Goal: Information Seeking & Learning: Learn about a topic

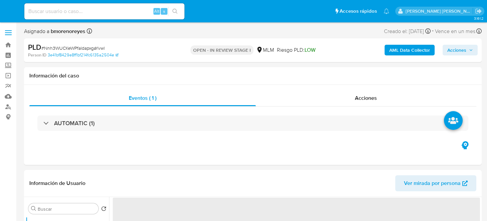
select select "10"
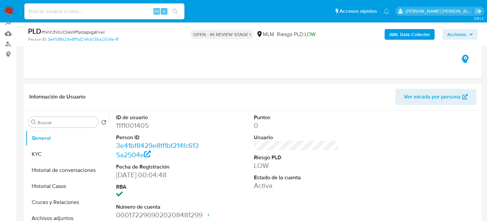
scroll to position [100, 0]
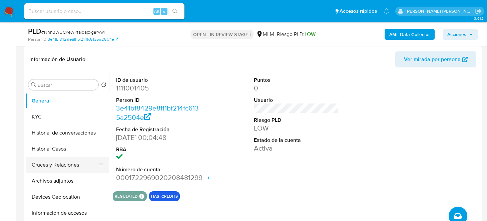
click at [75, 166] on button "Cruces y Relaciones" at bounding box center [65, 165] width 78 height 16
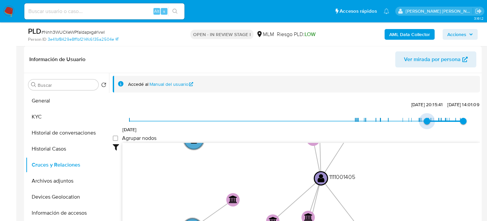
drag, startPoint x: 125, startPoint y: 122, endPoint x: 422, endPoint y: 119, distance: 297.0
click at [423, 119] on span "22/5/2025, 20:15:41" at bounding box center [426, 121] width 7 height 7
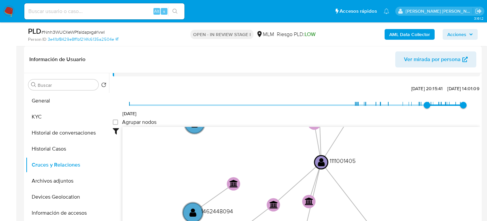
scroll to position [24, 0]
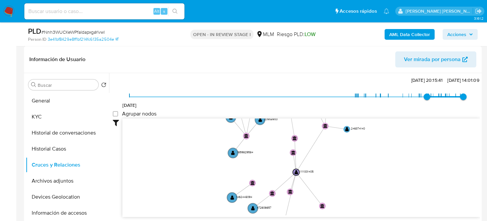
drag, startPoint x: 392, startPoint y: 158, endPoint x: 340, endPoint y: 176, distance: 55.4
click at [340, 176] on icon "device-6262296508813b0019d098c4  user-1111001405  1111001405 person-3e41bf842…" at bounding box center [300, 166] width 357 height 97
drag, startPoint x: 423, startPoint y: 93, endPoint x: 442, endPoint y: 99, distance: 20.3
click at [442, 99] on span "7/7/2025, 21:25:07" at bounding box center [438, 96] width 7 height 7
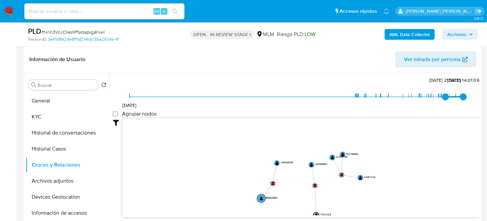
drag, startPoint x: 351, startPoint y: 158, endPoint x: 364, endPoint y: 206, distance: 50.2
click at [364, 206] on icon "device-6262296508813b0019d098c4  user-1111001405  1111001405 person-3e41bf842…" at bounding box center [300, 166] width 357 height 97
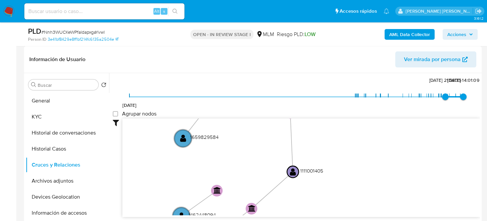
drag, startPoint x: 337, startPoint y: 199, endPoint x: 329, endPoint y: 125, distance: 74.1
click at [329, 124] on icon "device-6262296508813b0019d098c4  user-1111001405  1111001405 person-3e41bf842…" at bounding box center [300, 166] width 357 height 97
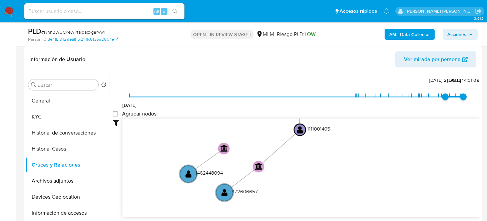
drag, startPoint x: 304, startPoint y: 185, endPoint x: 311, endPoint y: 142, distance: 43.8
click at [311, 142] on icon "device-6262296508813b0019d098c4  user-1111001405  1111001405 person-3e41bf842…" at bounding box center [300, 166] width 357 height 97
click at [221, 192] on text "" at bounding box center [224, 192] width 6 height 8
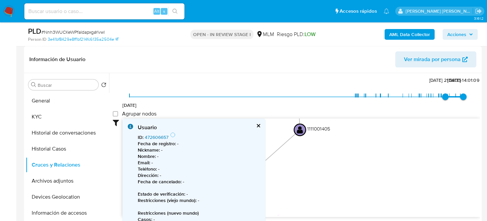
click at [161, 136] on link "472606657" at bounding box center [157, 137] width 24 height 7
click at [335, 175] on icon "device-6262296508813b0019d098c4  user-1111001405  1111001405 person-3e41bf842…" at bounding box center [300, 166] width 357 height 97
click at [256, 123] on button "cerrar" at bounding box center [258, 125] width 4 height 4
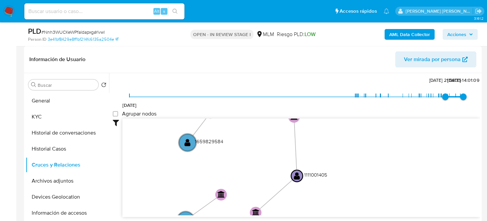
drag, startPoint x: 350, startPoint y: 167, endPoint x: 346, endPoint y: 209, distance: 42.5
click at [346, 209] on icon "device-6262296508813b0019d098c4  user-1111001405  1111001405 person-3e41bf842…" at bounding box center [300, 166] width 357 height 97
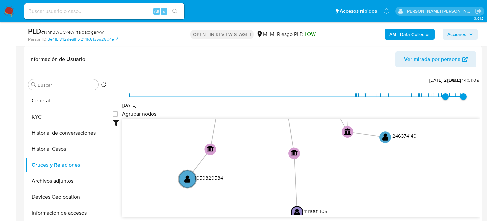
drag, startPoint x: 337, startPoint y: 173, endPoint x: 335, endPoint y: 200, distance: 27.8
click at [335, 200] on icon "device-6262296508813b0019d098c4  user-1111001405  1111001405 person-3e41bf842…" at bounding box center [300, 166] width 357 height 97
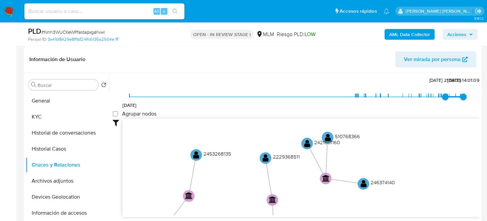
drag, startPoint x: 338, startPoint y: 180, endPoint x: 315, endPoint y: 205, distance: 34.0
click at [317, 207] on icon "device-6262296508813b0019d098c4  user-1111001405  1111001405 person-3e41bf842…" at bounding box center [300, 166] width 357 height 97
drag, startPoint x: 265, startPoint y: 157, endPoint x: 272, endPoint y: 159, distance: 7.1
click at [266, 157] on text "" at bounding box center [265, 158] width 6 height 8
click at [265, 158] on text "" at bounding box center [265, 158] width 6 height 8
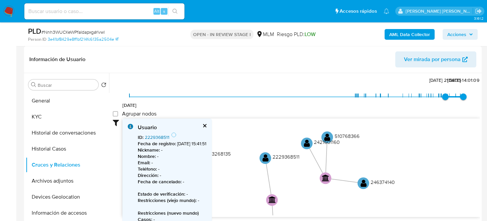
click at [151, 136] on link "2229368511" at bounding box center [157, 137] width 25 height 7
click at [363, 181] on text "" at bounding box center [363, 183] width 6 height 8
click at [155, 136] on link "246374140" at bounding box center [156, 137] width 23 height 7
click at [443, 124] on icon "device-6262296508813b0019d098c4  user-1111001405  1111001405 person-3e41bf842…" at bounding box center [300, 166] width 357 height 97
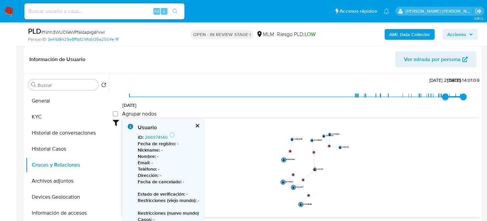
drag, startPoint x: 379, startPoint y: 179, endPoint x: 345, endPoint y: 156, distance: 41.0
click at [345, 156] on icon "device-6262296508813b0019d098c4  user-1111001405  1111001405 person-3e41bf842…" at bounding box center [300, 166] width 357 height 97
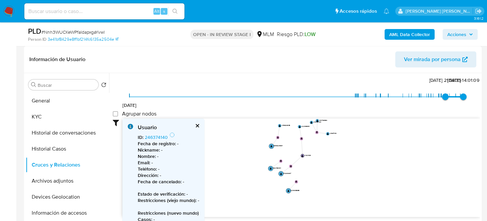
drag, startPoint x: 332, startPoint y: 143, endPoint x: 327, endPoint y: 139, distance: 6.6
click at [327, 139] on icon "device-6262296508813b0019d098c4  user-1111001405  1111001405 person-3e41bf842…" at bounding box center [300, 166] width 357 height 97
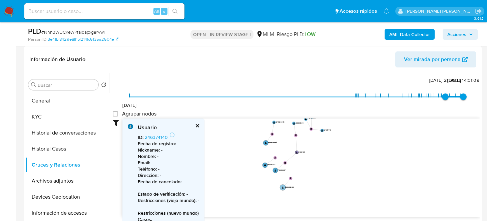
click at [281, 187] on circle at bounding box center [283, 187] width 6 height 6
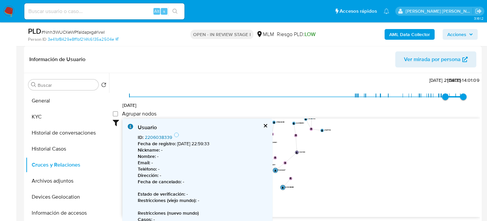
click at [154, 135] on link "2206038339" at bounding box center [158, 137] width 27 height 7
click at [355, 156] on icon "device-6262296508813b0019d098c4  user-1111001405  1111001405 person-3e41bf842…" at bounding box center [300, 166] width 357 height 97
click at [261, 124] on div "Usuario" at bounding box center [202, 127] width 129 height 7
click at [265, 125] on button "cerrar" at bounding box center [265, 125] width 4 height 4
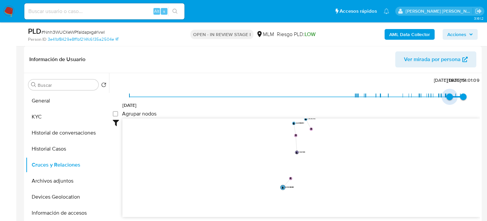
type input "1757358047000"
drag, startPoint x: 440, startPoint y: 94, endPoint x: 411, endPoint y: 133, distance: 49.3
click at [452, 94] on span "8/9/2025, 13:00:47" at bounding box center [455, 96] width 7 height 7
click at [360, 179] on icon "device-6262296508813b0019d098c4  user-1111001405  1111001405 person-3e41bf842…" at bounding box center [300, 166] width 357 height 97
drag, startPoint x: 300, startPoint y: 184, endPoint x: 299, endPoint y: 198, distance: 14.3
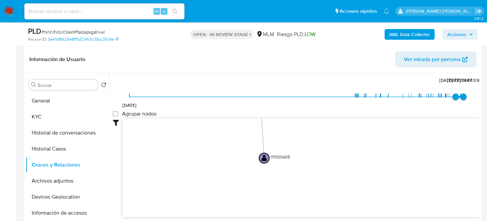
drag, startPoint x: 304, startPoint y: 176, endPoint x: 311, endPoint y: 213, distance: 38.2
click at [310, 214] on icon "device-6262296508813b0019d098c4  user-1111001405  1111001405 person-3e41bf842…" at bounding box center [300, 166] width 357 height 97
click at [311, 183] on icon "device-6262296508813b0019d098c4  user-1111001405  1111001405 person-3e41bf842…" at bounding box center [300, 166] width 357 height 97
click at [263, 136] on text "" at bounding box center [264, 138] width 5 height 7
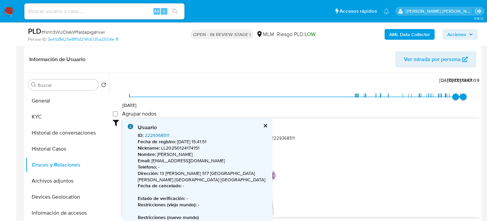
click at [160, 133] on link "2229368511" at bounding box center [157, 135] width 25 height 7
drag, startPoint x: 324, startPoint y: 178, endPoint x: 290, endPoint y: 142, distance: 49.7
click at [304, 147] on icon "device-6262296508813b0019d098c4  user-1111001405  1111001405 person-3e41bf842…" at bounding box center [300, 166] width 357 height 97
click at [263, 124] on button "cerrar" at bounding box center [265, 125] width 4 height 4
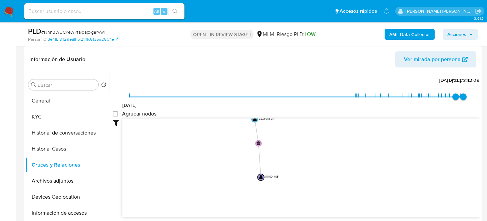
click at [297, 142] on icon "device-6262296508813b0019d098c4  user-1111001405  1111001405 person-3e41bf842…" at bounding box center [300, 166] width 357 height 97
drag, startPoint x: 302, startPoint y: 181, endPoint x: 302, endPoint y: 170, distance: 11.0
click at [302, 170] on icon "device-6262296508813b0019d098c4  user-1111001405  1111001405 person-3e41bf842…" at bounding box center [300, 166] width 357 height 97
click at [267, 182] on circle at bounding box center [266, 183] width 6 height 6
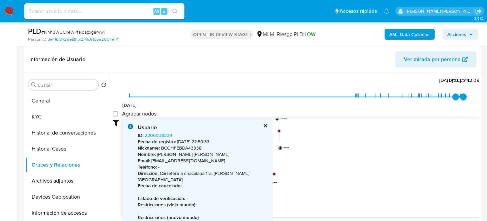
click at [346, 141] on icon "device-6262296508813b0019d098c4  user-1111001405  1111001405 person-3e41bf842…" at bounding box center [300, 166] width 357 height 97
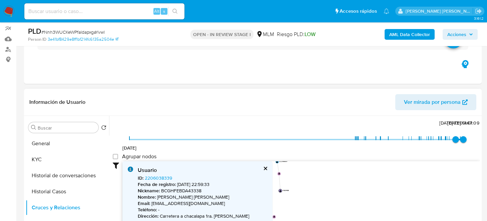
scroll to position [33, 0]
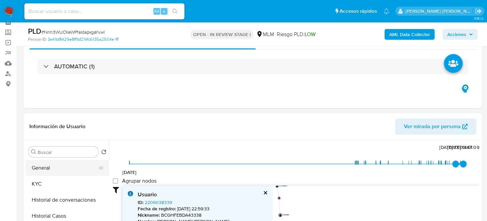
click at [38, 172] on button "General" at bounding box center [65, 168] width 78 height 16
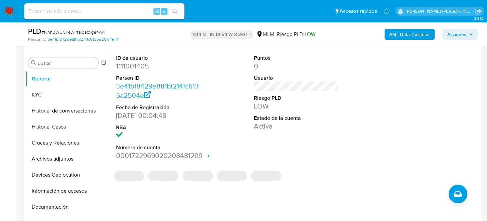
scroll to position [133, 0]
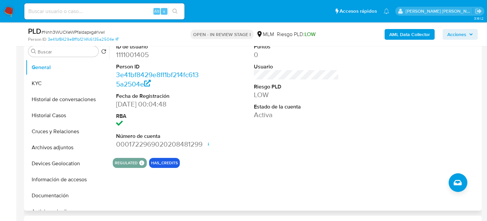
click at [311, 181] on div "ID de usuario 1111001405 Person ID 3e41bf8429e8ff1bf214fc6135a2504e Fecha de Re…" at bounding box center [294, 125] width 371 height 171
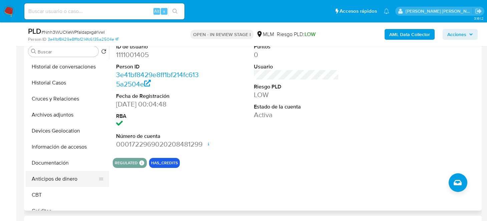
scroll to position [66, 0]
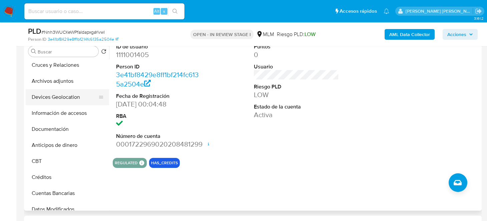
click at [60, 96] on button "Devices Geolocation" at bounding box center [65, 97] width 78 height 16
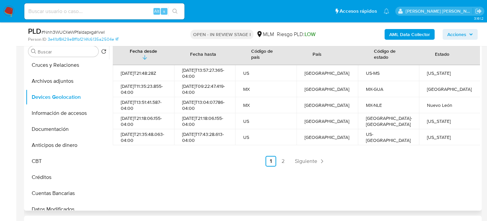
click at [225, 194] on div "Fecha desde Fecha hasta Código de país País Código de estado Estado 2022-08-03T…" at bounding box center [294, 125] width 371 height 171
click at [246, 166] on ul "Anterior 1 2 Siguiente" at bounding box center [296, 161] width 367 height 11
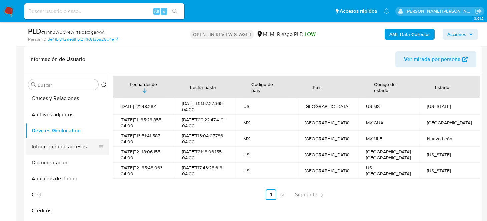
click at [64, 145] on button "Información de accesos" at bounding box center [65, 146] width 78 height 16
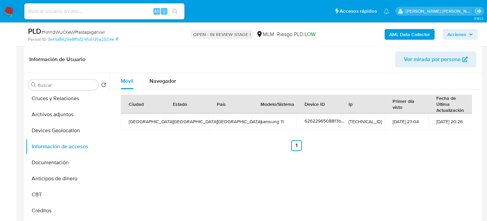
click at [225, 170] on div "Móvil Navegador Ciudad Estado País Modelo/Sistema Device ID Ip Primer día visto…" at bounding box center [294, 158] width 371 height 171
click at [219, 155] on div "Ciudad Estado País Modelo/Sistema Device ID Ip Primer día visto Fecha de Última…" at bounding box center [296, 122] width 367 height 67
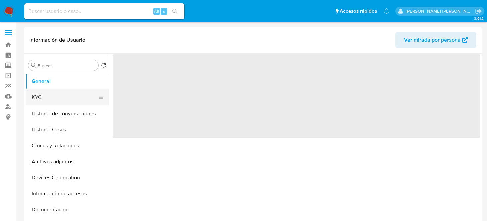
drag, startPoint x: 41, startPoint y: 96, endPoint x: 52, endPoint y: 95, distance: 10.7
click at [41, 96] on button "KYC" at bounding box center [65, 97] width 78 height 16
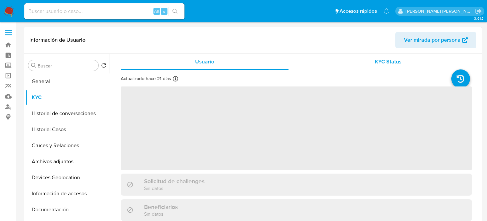
select select "10"
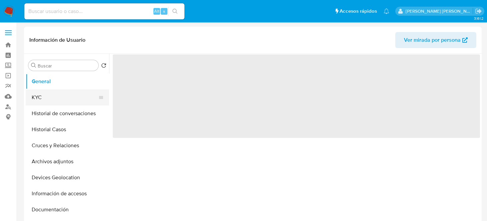
click at [38, 96] on button "KYC" at bounding box center [65, 97] width 78 height 16
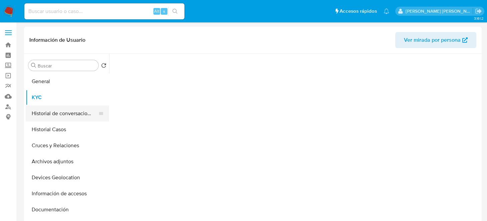
select select "10"
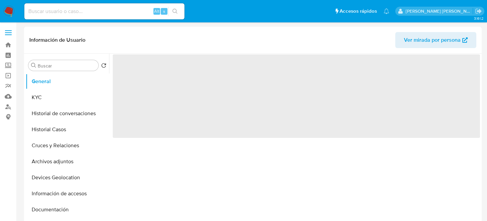
select select "10"
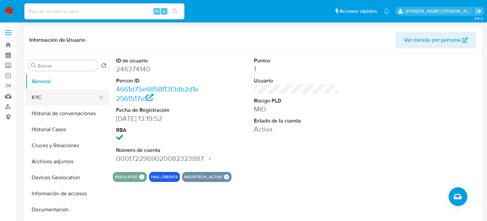
click at [51, 100] on button "KYC" at bounding box center [65, 97] width 78 height 16
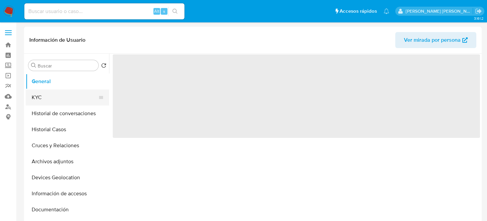
click at [46, 93] on button "KYC" at bounding box center [65, 97] width 78 height 16
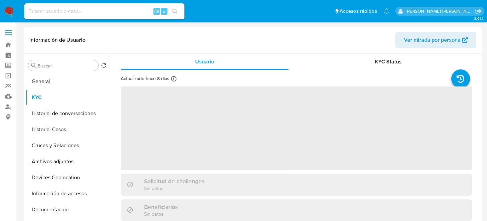
select select "10"
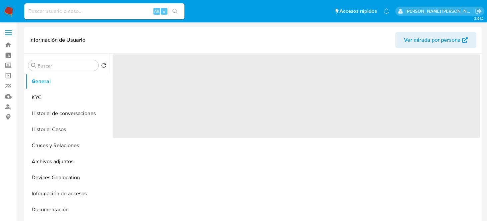
select select "10"
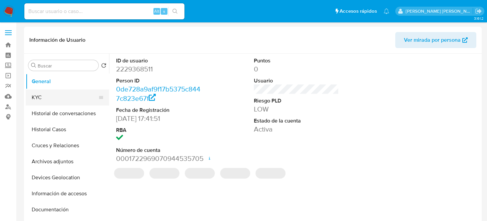
click at [37, 100] on button "KYC" at bounding box center [65, 97] width 78 height 16
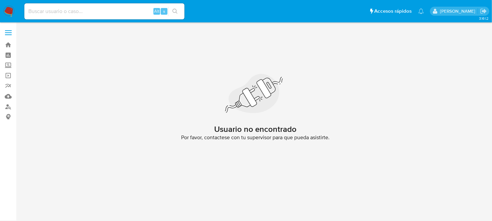
click at [37, 12] on input at bounding box center [104, 11] width 160 height 9
paste input "1248431742"
type input "1248431742"
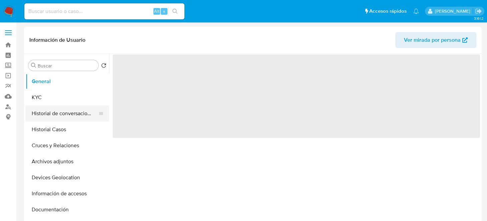
select select "10"
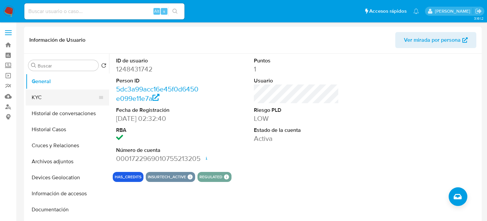
click at [51, 99] on button "KYC" at bounding box center [65, 97] width 78 height 16
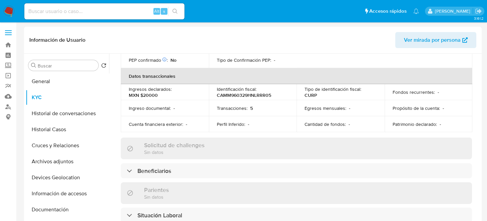
scroll to position [233, 0]
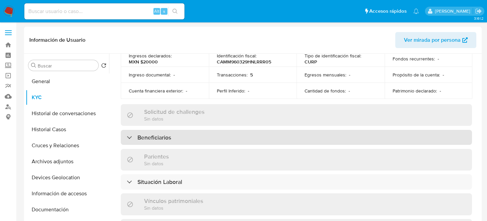
click at [159, 136] on h3 "Beneficiarios" at bounding box center [154, 137] width 34 height 7
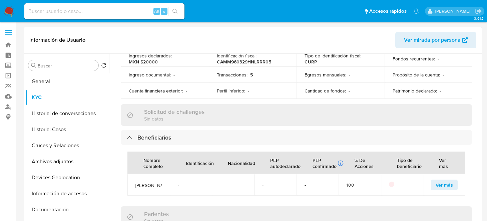
click at [447, 186] on span "Ver más" at bounding box center [443, 184] width 17 height 9
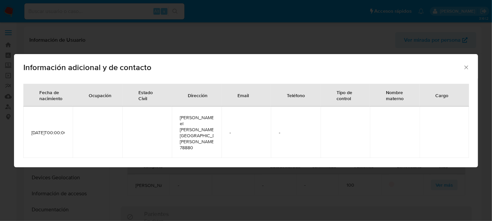
click at [38, 135] on span "1993-05-29T00:00:00.000Z" at bounding box center [47, 132] width 33 height 6
click at [465, 69] on icon "Cerrar" at bounding box center [466, 67] width 7 height 7
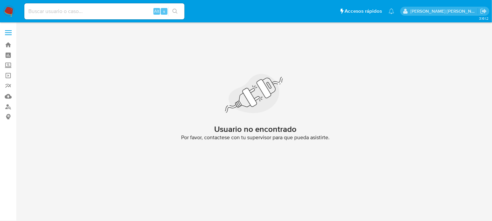
click at [114, 9] on input at bounding box center [104, 11] width 160 height 9
paste input "1462448094"
type input "1462448094"
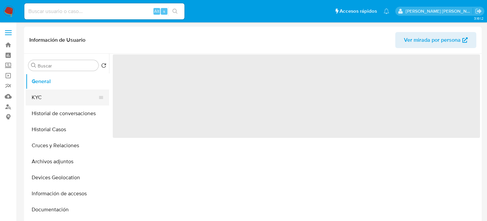
click at [64, 98] on button "KYC" at bounding box center [65, 97] width 78 height 16
select select "10"
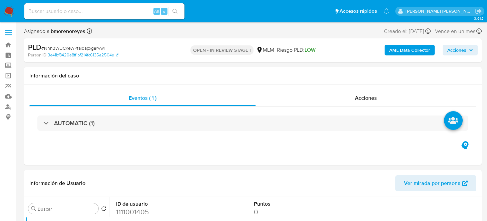
select select "10"
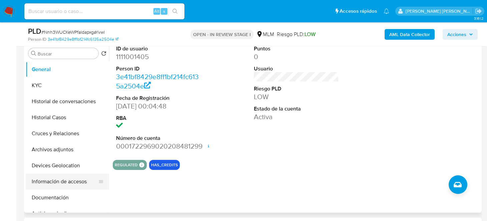
scroll to position [166, 0]
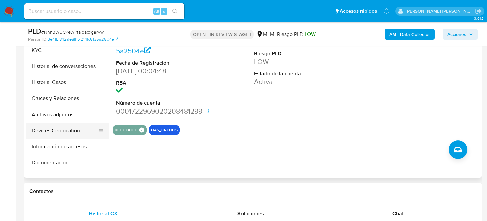
click at [61, 133] on button "Devices Geolocation" at bounding box center [65, 130] width 78 height 16
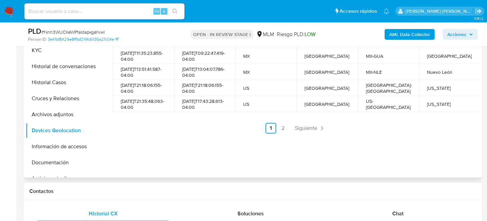
scroll to position [133, 0]
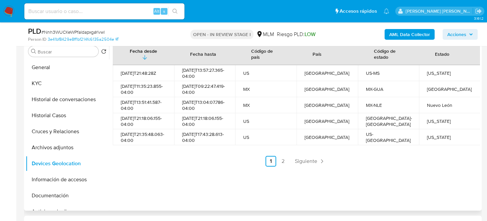
click at [187, 166] on ul "Anterior 1 2 Siguiente" at bounding box center [296, 161] width 367 height 11
click at [197, 177] on div "Fecha desde Fecha hasta Código de país País Código de estado Estado 2022-08-03T…" at bounding box center [294, 125] width 371 height 171
click at [285, 166] on link "2" at bounding box center [282, 161] width 11 height 11
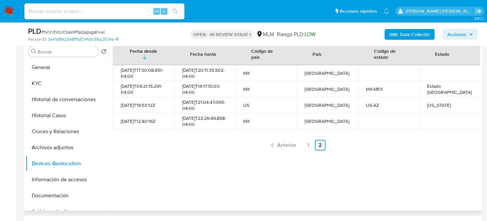
click at [271, 148] on icon "Paginación" at bounding box center [272, 145] width 7 height 7
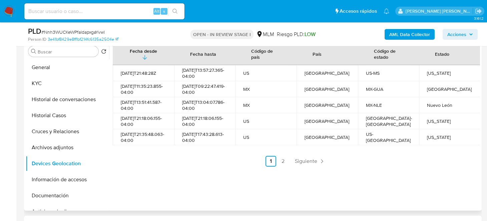
click at [225, 166] on ul "Anterior 1 2 Siguiente" at bounding box center [296, 161] width 367 height 11
click at [56, 178] on button "Información de accesos" at bounding box center [65, 179] width 78 height 16
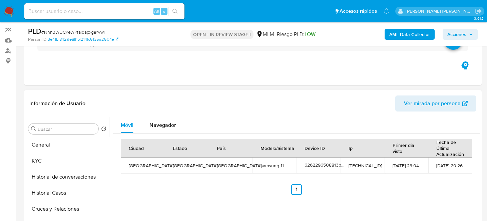
scroll to position [100, 0]
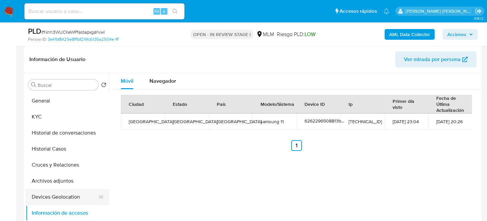
click at [58, 194] on button "Devices Geolocation" at bounding box center [65, 197] width 78 height 16
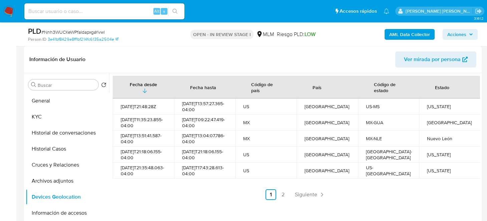
click at [199, 192] on div "Fecha desde Fecha hasta Código de país País Código de estado Estado 2022-08-03T…" at bounding box center [296, 138] width 367 height 124
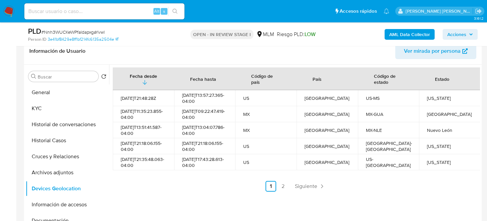
scroll to position [133, 0]
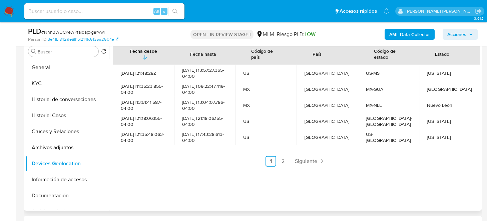
click at [204, 207] on div "Fecha desde Fecha hasta Código de país País Código de estado Estado 2022-08-03T…" at bounding box center [294, 125] width 371 height 171
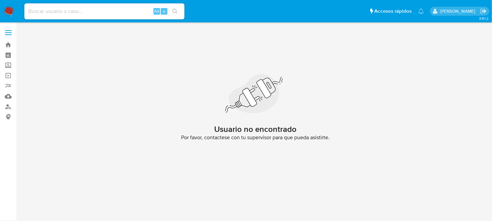
click at [75, 13] on input at bounding box center [104, 11] width 160 height 9
paste input "1111001405"
type input "1111001405"
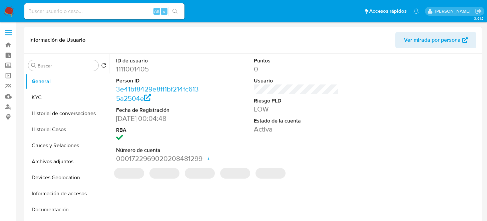
select select "10"
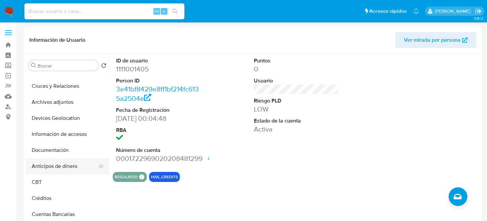
scroll to position [66, 0]
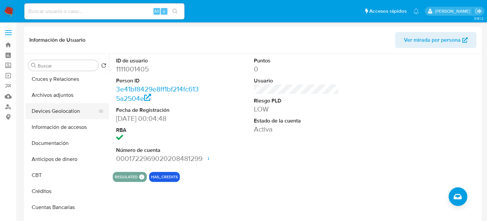
click at [67, 110] on button "Devices Geolocation" at bounding box center [65, 111] width 78 height 16
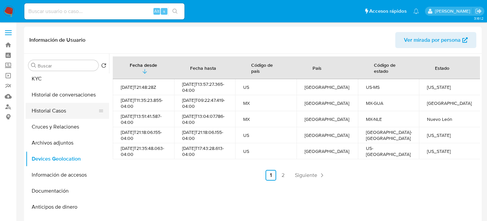
scroll to position [0, 0]
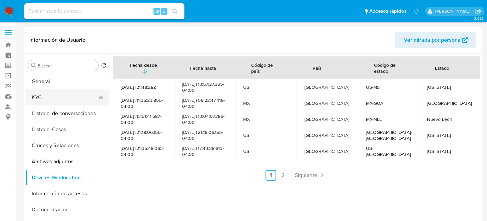
click at [56, 103] on button "KYC" at bounding box center [65, 97] width 78 height 16
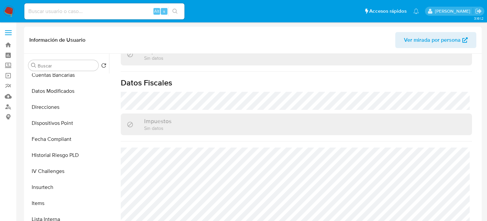
scroll to position [200, 0]
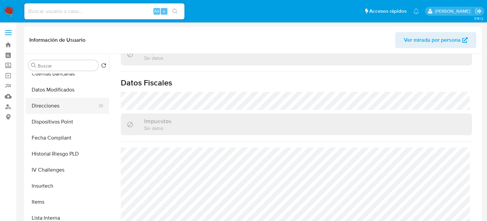
click at [49, 103] on button "Direcciones" at bounding box center [65, 106] width 78 height 16
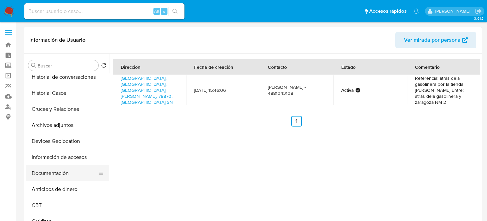
scroll to position [33, 0]
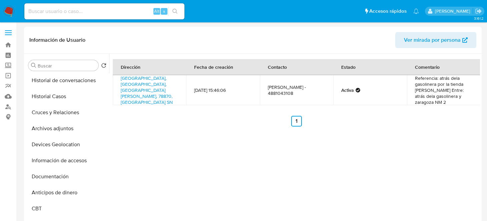
click at [208, 118] on ul "Anterior 1 Siguiente" at bounding box center [296, 121] width 367 height 11
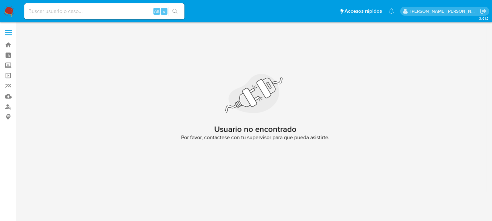
click at [3, 13] on img at bounding box center [8, 11] width 11 height 11
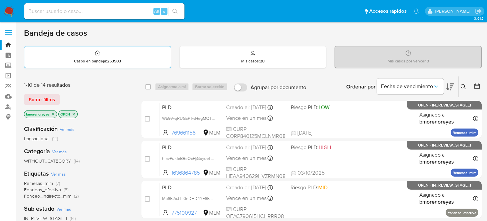
click at [116, 59] on strong "253903" at bounding box center [114, 61] width 14 height 6
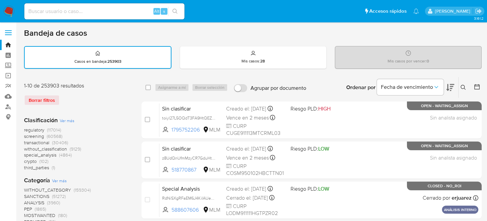
click at [460, 88] on icon at bounding box center [462, 87] width 5 height 5
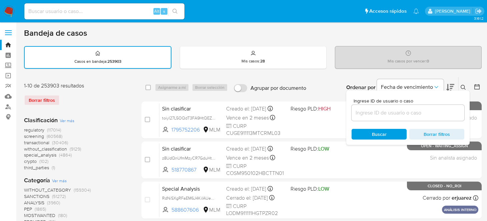
drag, startPoint x: 378, startPoint y: 112, endPoint x: 371, endPoint y: 107, distance: 8.7
click at [378, 112] on input at bounding box center [407, 112] width 113 height 9
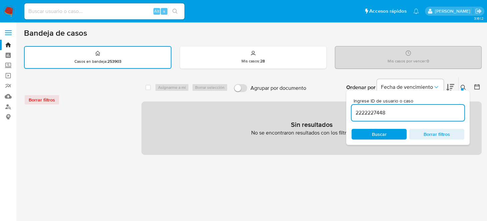
click at [390, 112] on input "2222227448" at bounding box center [407, 112] width 113 height 9
type input "2222227448"
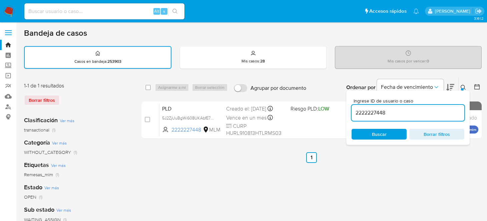
click at [231, 159] on ul "Anterior 1 Siguiente" at bounding box center [311, 157] width 340 height 11
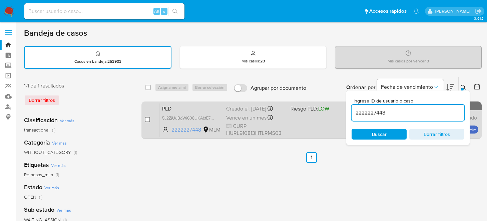
click at [147, 118] on input "checkbox" at bounding box center [147, 119] width 5 height 5
checkbox input "true"
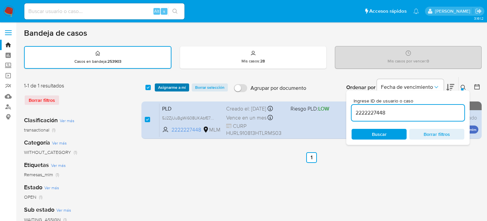
click at [169, 89] on span "Asignarme a mí" at bounding box center [172, 87] width 28 height 7
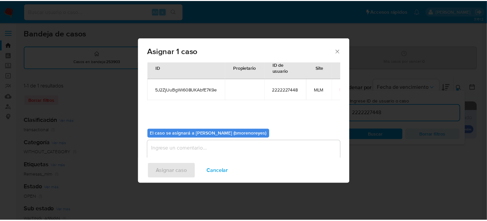
scroll to position [34, 0]
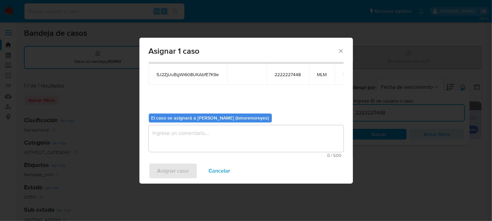
drag, startPoint x: 183, startPoint y: 129, endPoint x: 184, endPoint y: 138, distance: 9.7
click at [183, 129] on textarea "assign-modal" at bounding box center [246, 138] width 195 height 27
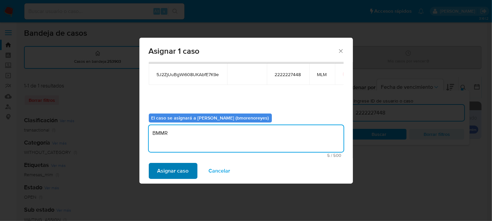
type textarea "BMMR"
click at [163, 170] on span "Asignar caso" at bounding box center [172, 170] width 31 height 15
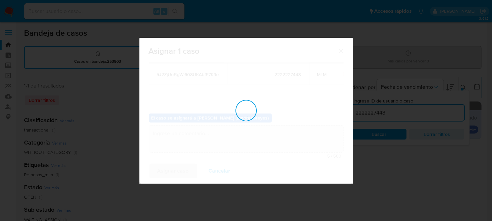
checkbox input "false"
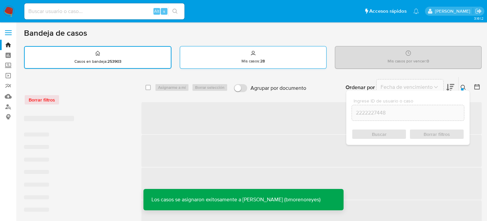
click at [232, 58] on div "Mis casos : 28" at bounding box center [253, 56] width 146 height 21
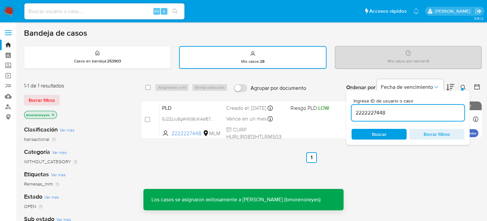
click at [403, 113] on input "2222227448" at bounding box center [407, 112] width 113 height 9
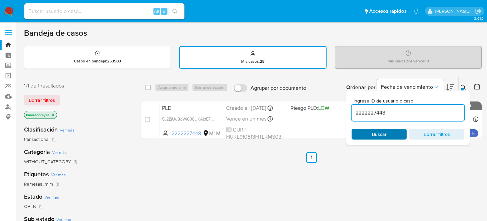
click at [369, 134] on span "Buscar" at bounding box center [379, 133] width 46 height 9
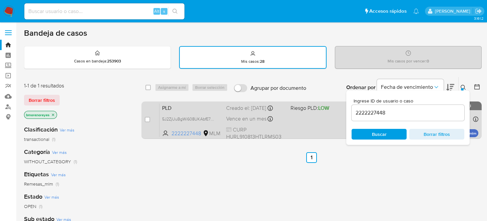
click at [317, 130] on div "PLD 5J2ZjUuBgWi608UKAbfE7K9e 2222227448 MLM Riesgo PLD: LOW Creado el: 12/09/20…" at bounding box center [318, 120] width 319 height 34
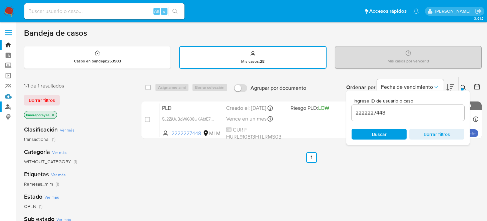
drag, startPoint x: 10, startPoint y: 99, endPoint x: 16, endPoint y: 111, distance: 13.7
click at [10, 99] on link "Mulan" at bounding box center [39, 96] width 79 height 10
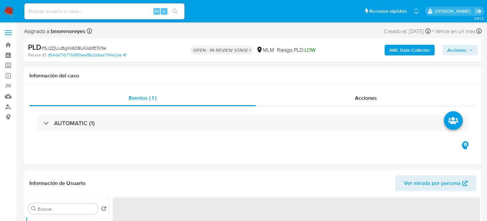
select select "10"
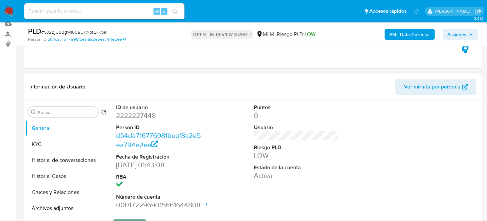
scroll to position [33, 0]
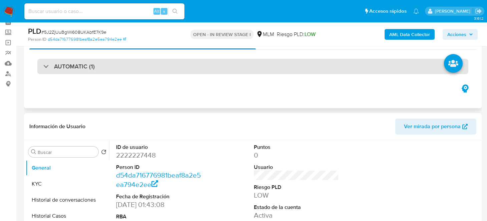
click at [87, 71] on div "AUTOMATIC (1)" at bounding box center [252, 66] width 431 height 15
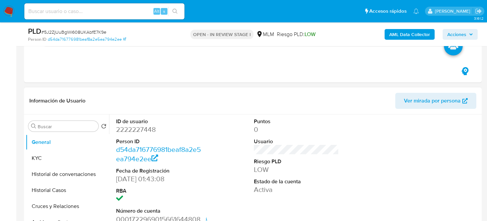
scroll to position [333, 0]
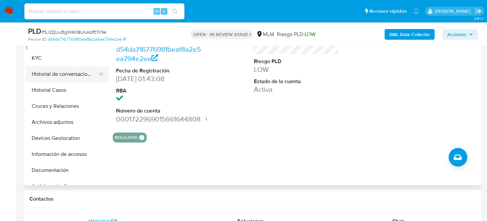
click at [48, 71] on button "Historial de conversaciones" at bounding box center [65, 74] width 78 height 16
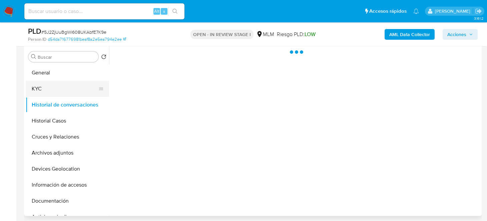
scroll to position [267, 0]
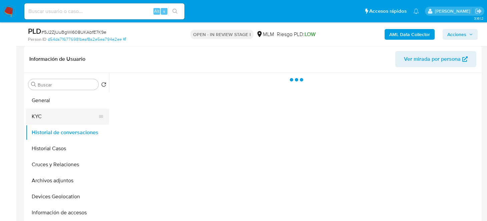
click at [45, 115] on button "KYC" at bounding box center [65, 116] width 78 height 16
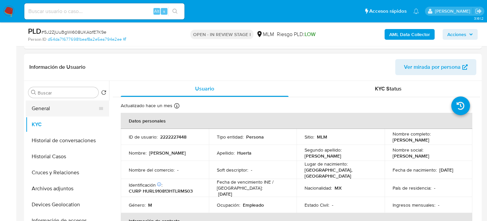
click at [44, 103] on button "General" at bounding box center [65, 108] width 78 height 16
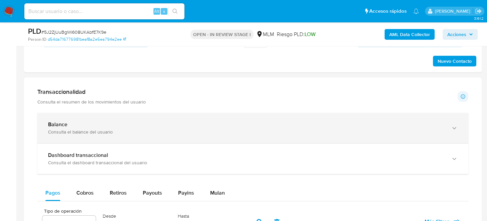
scroll to position [600, 0]
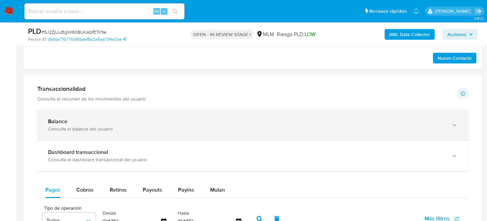
click at [69, 122] on div "Balance" at bounding box center [246, 121] width 396 height 7
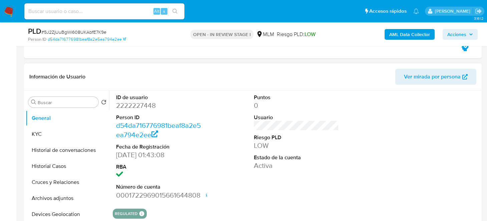
scroll to position [233, 0]
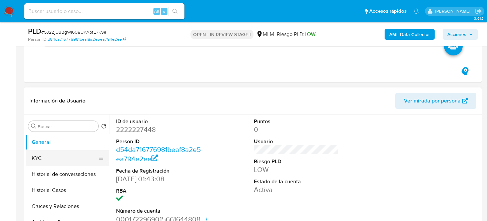
click at [52, 157] on button "KYC" at bounding box center [65, 158] width 78 height 16
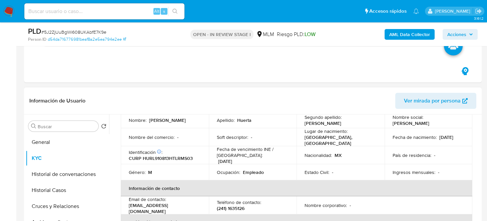
scroll to position [0, 0]
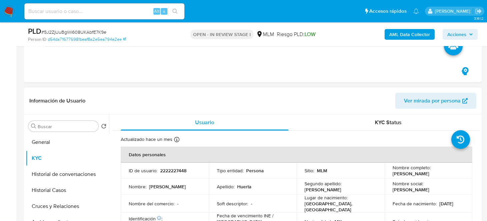
drag, startPoint x: 389, startPoint y: 176, endPoint x: 451, endPoint y: 174, distance: 62.4
click at [451, 174] on td "Nombre completo : Luis Miguel Huerta Romero" at bounding box center [428, 170] width 88 height 16
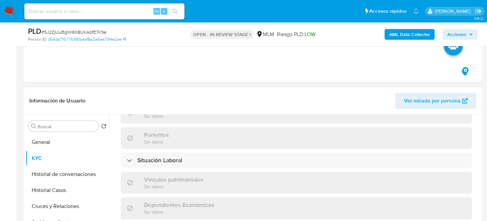
scroll to position [333, 0]
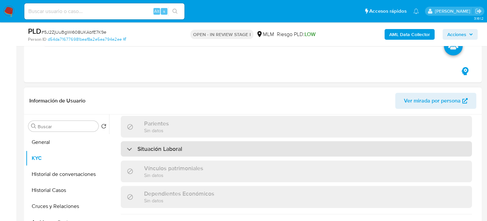
click at [206, 147] on div "Situación Laboral" at bounding box center [296, 148] width 351 height 15
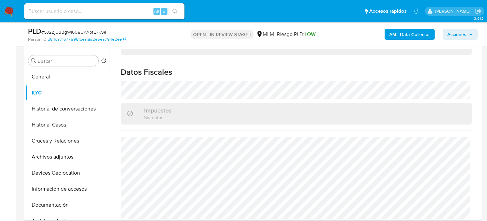
scroll to position [300, 0]
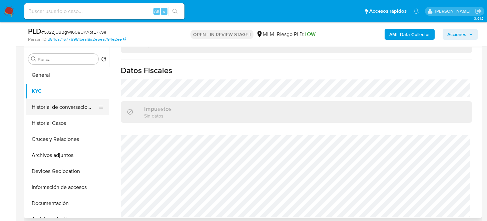
click at [44, 108] on button "Historial de conversaciones" at bounding box center [65, 107] width 78 height 16
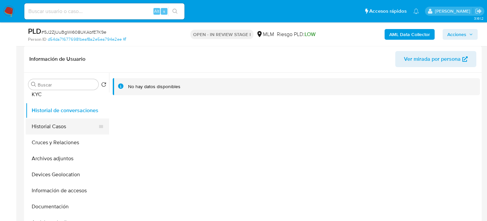
scroll to position [33, 0]
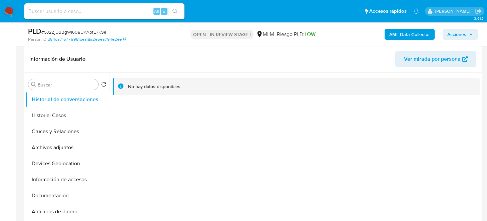
click at [55, 112] on button "Historial Casos" at bounding box center [67, 115] width 83 height 16
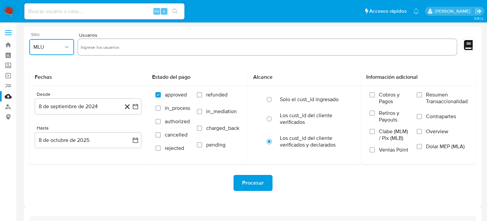
click at [62, 47] on span "MLU" at bounding box center [48, 47] width 30 height 7
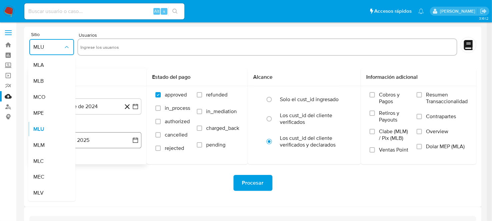
click at [41, 142] on span "MLM" at bounding box center [38, 145] width 11 height 7
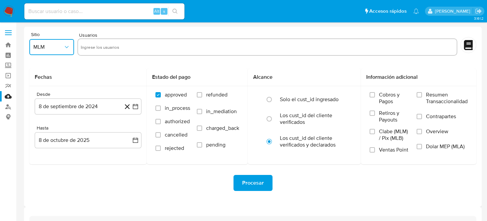
click at [116, 48] on input "text" at bounding box center [267, 47] width 373 height 11
type input "1391557259"
click at [133, 106] on icon "button" at bounding box center [135, 106] width 7 height 7
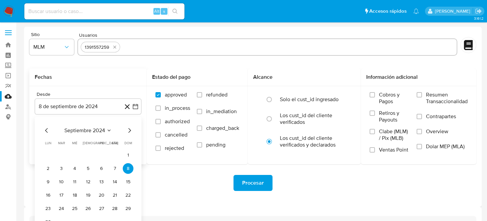
drag, startPoint x: 138, startPoint y: 130, endPoint x: 134, endPoint y: 130, distance: 3.7
click at [138, 130] on div "septiembre 2024 septiembre 2024 lun lunes mar martes mié miércoles jue jueves v…" at bounding box center [88, 175] width 107 height 119
click at [131, 129] on icon "Mes siguiente" at bounding box center [129, 130] width 8 height 8
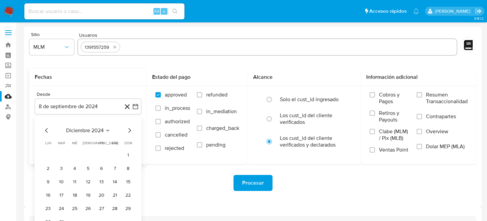
click at [131, 129] on icon "Mes siguiente" at bounding box center [129, 130] width 8 height 8
drag, startPoint x: 138, startPoint y: 126, endPoint x: 127, endPoint y: 127, distance: 10.7
click at [138, 126] on div "febrero 2025 febrero 2025 lun lunes mar martes mié miércoles jue jueves vie vie…" at bounding box center [88, 168] width 107 height 105
click at [129, 129] on icon "Mes siguiente" at bounding box center [129, 130] width 8 height 8
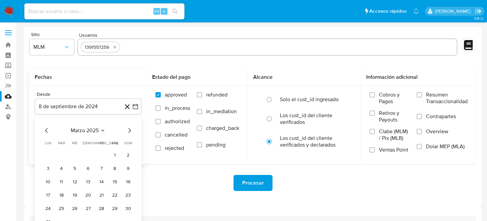
click at [129, 129] on icon "Mes siguiente" at bounding box center [129, 130] width 8 height 8
click at [44, 130] on icon "Mes anterior" at bounding box center [47, 130] width 8 height 8
click at [91, 159] on button "1" at bounding box center [88, 155] width 11 height 11
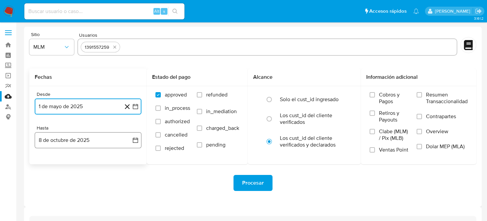
click at [134, 145] on button "8 de octubre de 2025" at bounding box center [88, 140] width 107 height 16
click at [50, 164] on icon "Mes anterior" at bounding box center [47, 164] width 8 height 8
click at [47, 164] on icon "Mes anterior" at bounding box center [47, 164] width 8 height 8
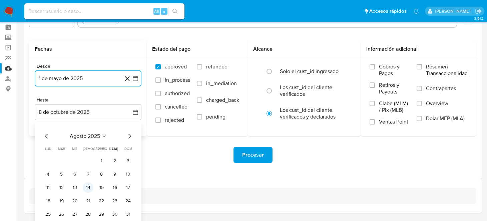
scroll to position [48, 0]
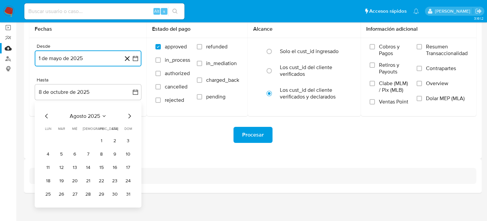
click at [132, 194] on button "31" at bounding box center [128, 194] width 11 height 11
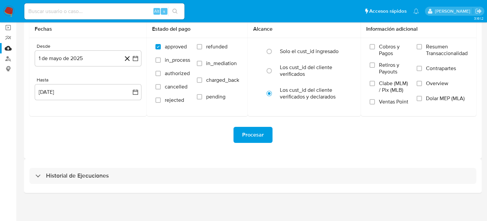
drag, startPoint x: 153, startPoint y: 164, endPoint x: 176, endPoint y: 152, distance: 25.8
click at [154, 164] on div "Historial de Ejecuciones" at bounding box center [252, 176] width 457 height 34
click at [257, 137] on span "Procesar" at bounding box center [253, 134] width 22 height 15
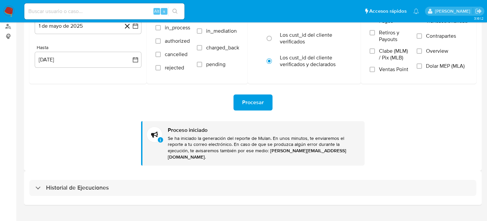
scroll to position [86, 0]
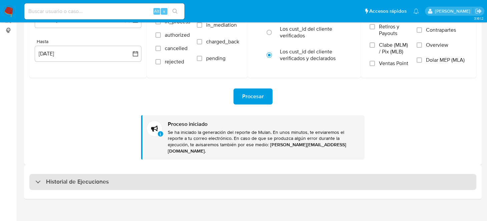
click at [34, 174] on div "Historial de Ejecuciones" at bounding box center [252, 182] width 447 height 16
select select "10"
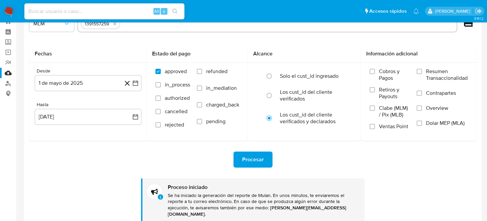
scroll to position [0, 0]
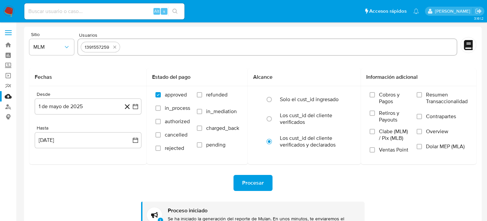
click at [7, 14] on img at bounding box center [8, 11] width 11 height 11
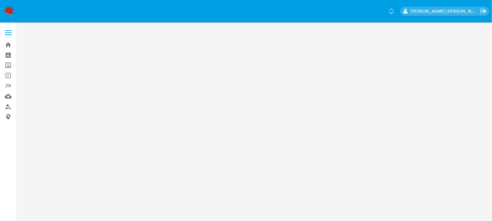
drag, startPoint x: 6, startPoint y: 10, endPoint x: 25, endPoint y: 29, distance: 27.1
click at [6, 10] on img at bounding box center [8, 11] width 11 height 11
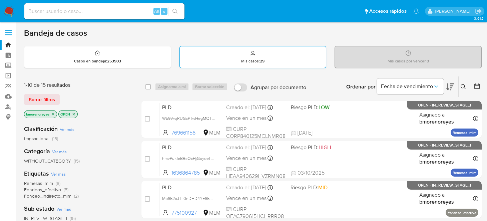
click at [254, 60] on p "Mis casos : 29" at bounding box center [252, 60] width 23 height 5
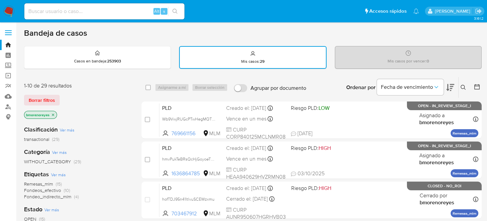
click at [462, 83] on button at bounding box center [463, 87] width 11 height 8
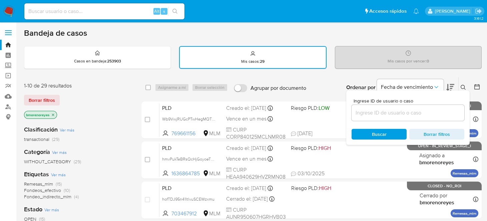
click at [371, 115] on input at bounding box center [407, 112] width 113 height 9
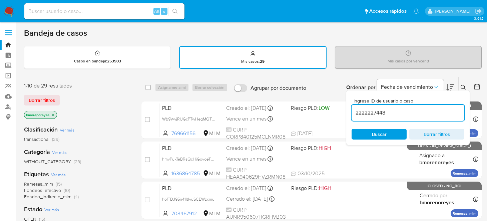
type input "2222227448"
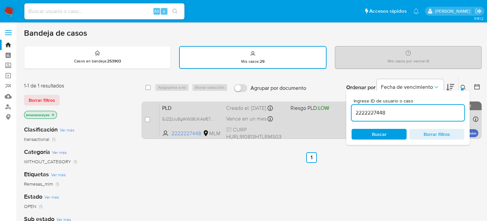
click at [292, 119] on div "PLD 5J2ZjUuBgWi608UKAbfE7K9e 2222227448 MLM Riesgo PLD: LOW Creado el: 12/09/20…" at bounding box center [318, 120] width 319 height 34
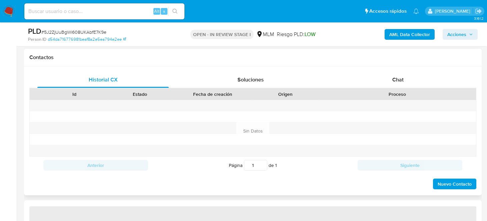
select select "10"
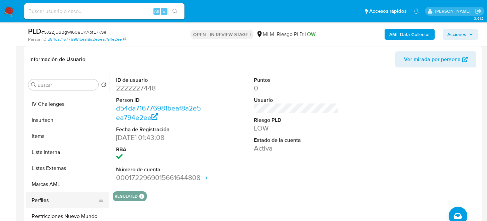
scroll to position [300, 0]
click at [68, 206] on button "Restricciones Nuevo Mundo" at bounding box center [65, 201] width 78 height 16
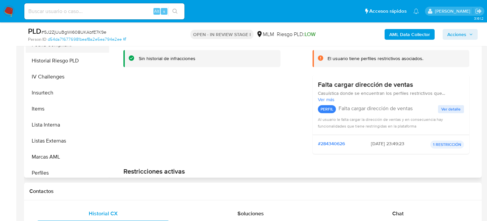
scroll to position [180, 0]
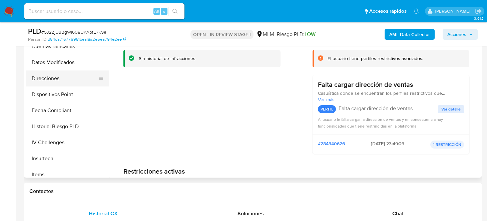
click at [44, 79] on button "Direcciones" at bounding box center [65, 78] width 78 height 16
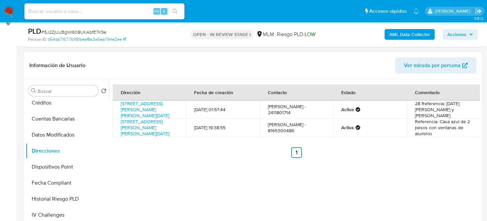
scroll to position [66, 0]
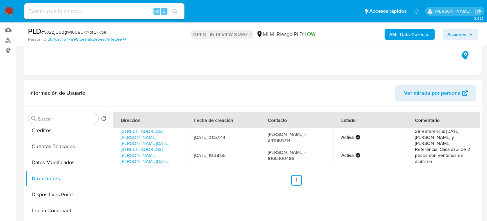
click at [205, 197] on div "Dirección Fecha de creación Contacto Estado Comentario [STREET_ADDRESS][PERSON_…" at bounding box center [294, 192] width 371 height 171
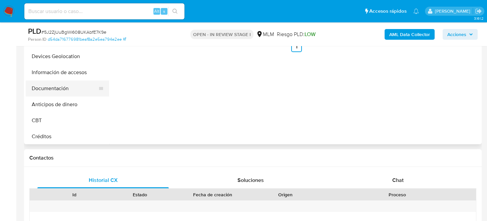
scroll to position [13, 0]
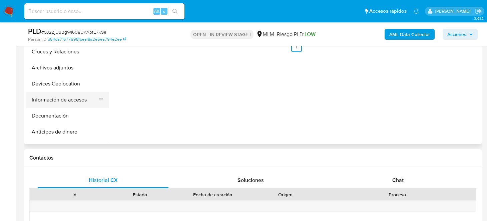
click at [64, 92] on button "Información de accesos" at bounding box center [65, 100] width 78 height 16
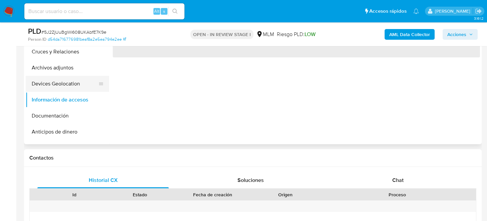
click at [65, 81] on button "Devices Geolocation" at bounding box center [65, 84] width 78 height 16
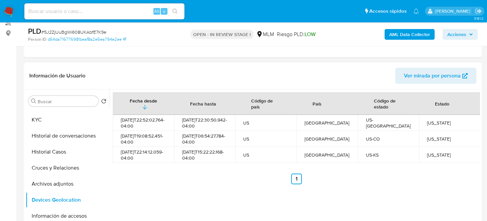
scroll to position [100, 0]
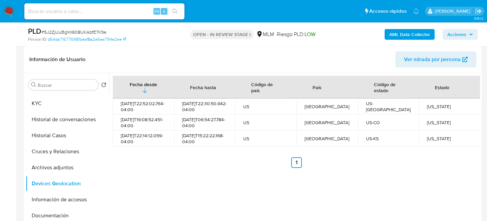
click at [435, 107] on div "[US_STATE]" at bounding box center [449, 106] width 45 height 6
copy div "[US_STATE]"
click at [370, 181] on div "Fecha desde [GEOGRAPHIC_DATA] hasta Código de país País Código de estado Estado…" at bounding box center [294, 158] width 371 height 171
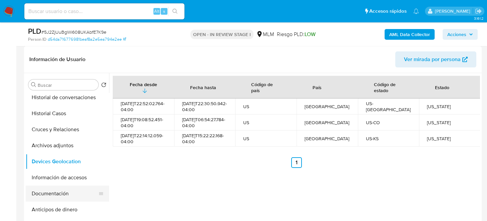
scroll to position [47, 0]
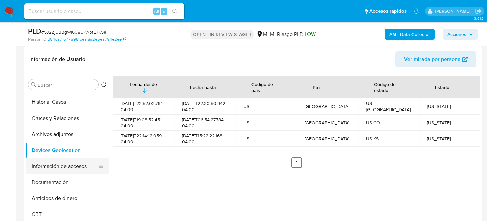
click at [58, 165] on button "Información de accesos" at bounding box center [65, 166] width 78 height 16
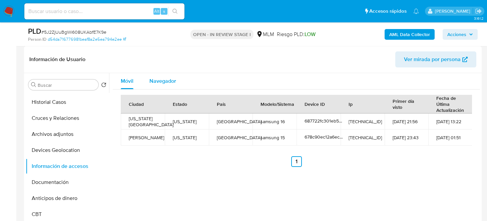
click at [154, 86] on div "Navegador" at bounding box center [162, 81] width 27 height 16
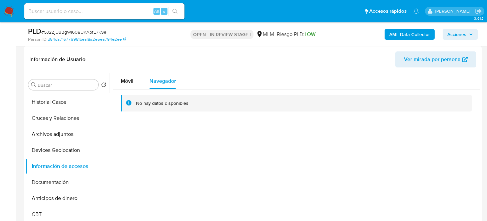
click at [282, 169] on div "Móvil Navegador No hay datos disponibles" at bounding box center [294, 158] width 371 height 171
